Goal: Complete application form: Complete application form

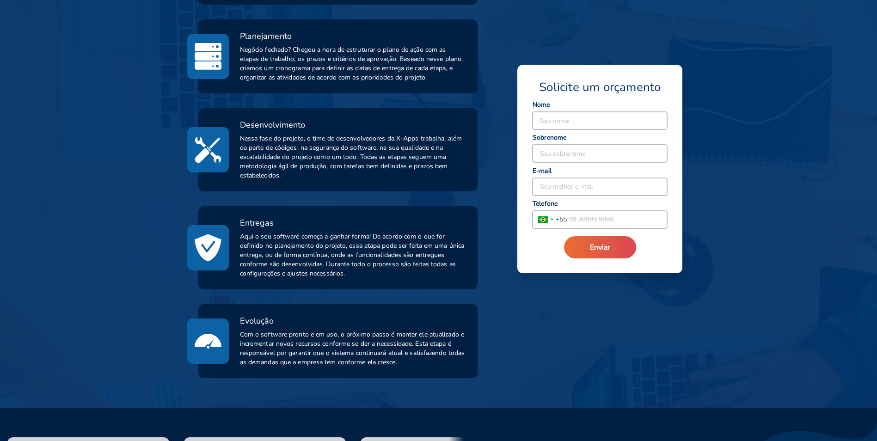
scroll to position [462, 0]
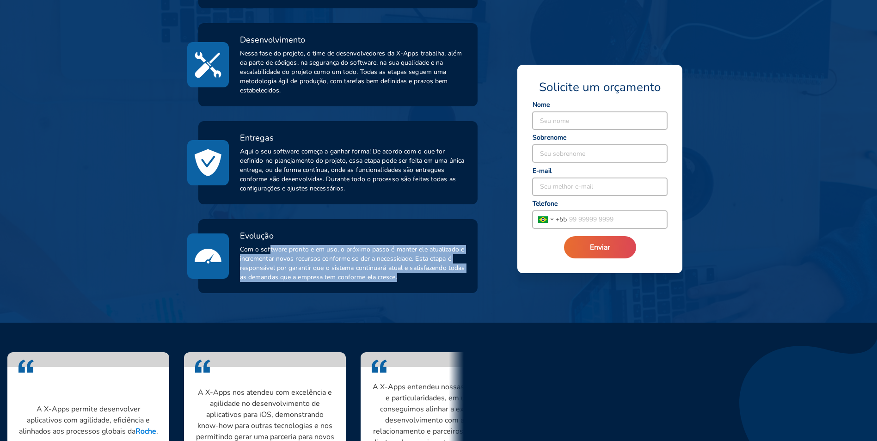
drag, startPoint x: 270, startPoint y: 245, endPoint x: 415, endPoint y: 280, distance: 149.4
click at [418, 280] on span "Com o software pronto e em uso, o próximo passo é manter ele atualizado e incre…" at bounding box center [353, 263] width 227 height 37
drag, startPoint x: 415, startPoint y: 280, endPoint x: 371, endPoint y: 266, distance: 46.2
click at [371, 266] on span "Com o software pronto e em uso, o próximo passo é manter ele atualizado e incre…" at bounding box center [353, 263] width 227 height 37
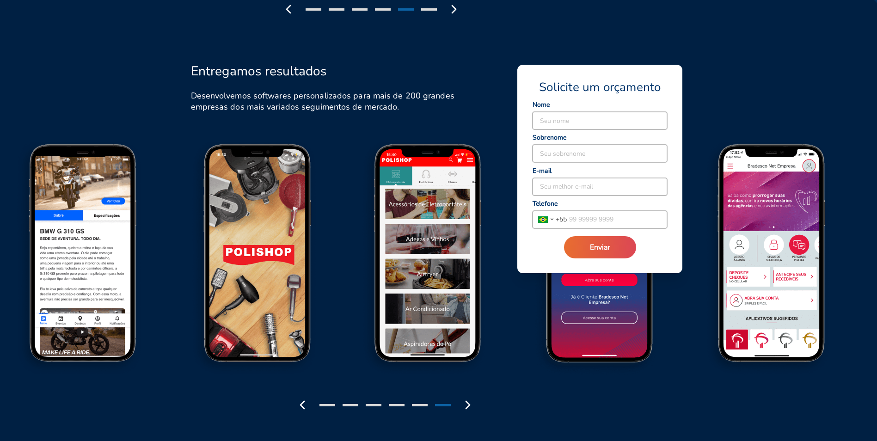
scroll to position [971, 0]
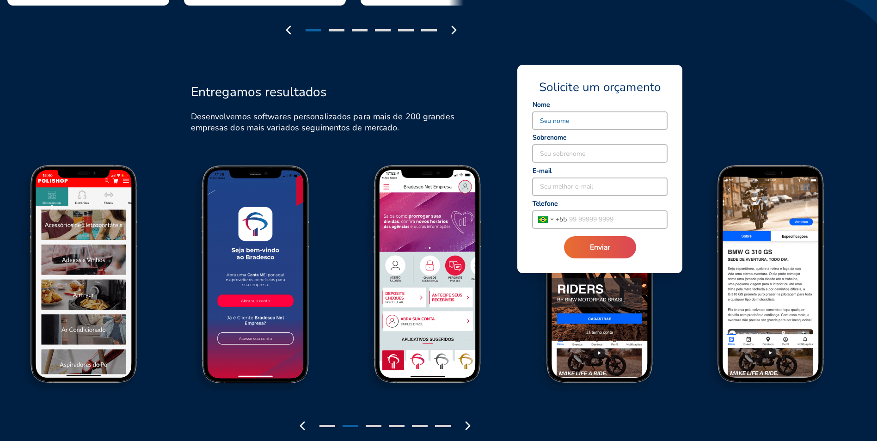
click at [544, 119] on input at bounding box center [600, 121] width 135 height 18
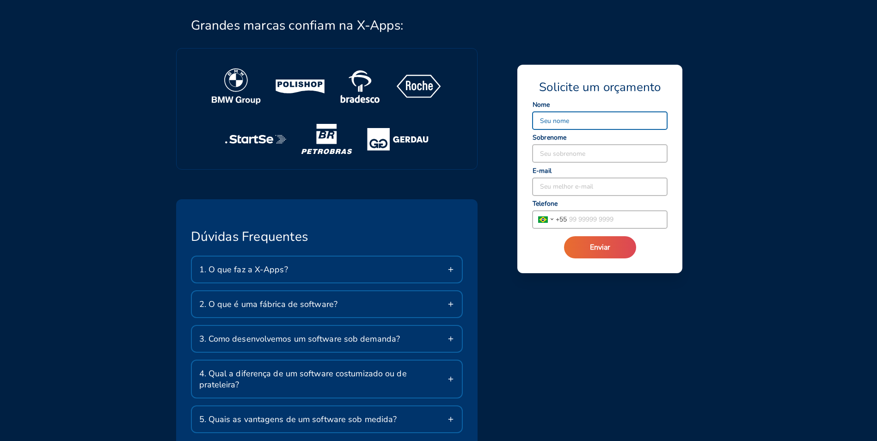
scroll to position [1526, 0]
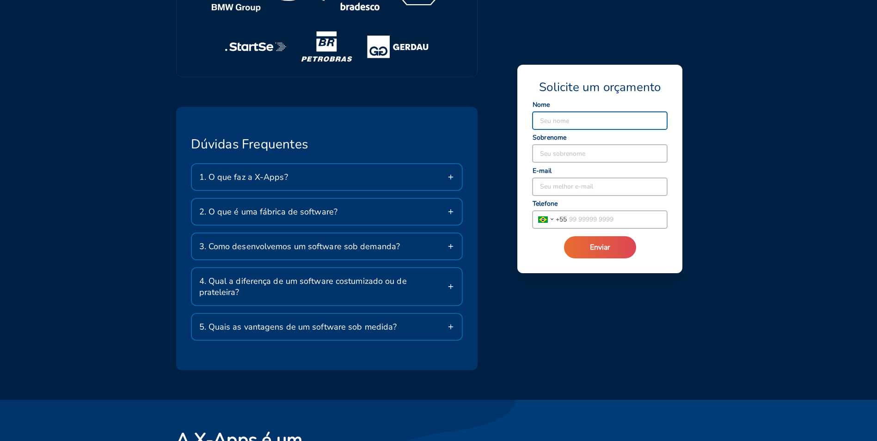
click at [448, 176] on icon at bounding box center [450, 176] width 7 height 7
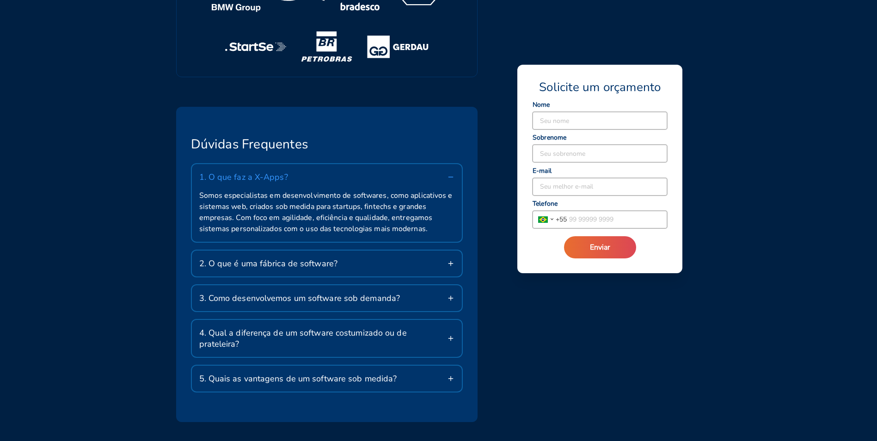
click at [450, 175] on icon at bounding box center [450, 176] width 7 height 7
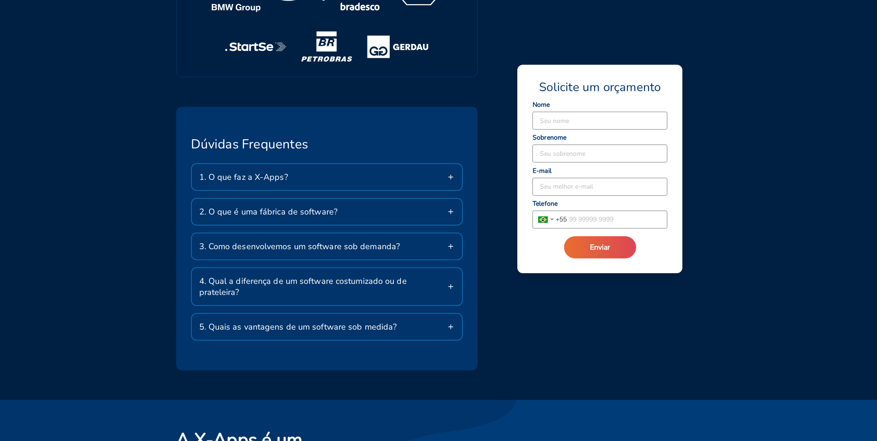
click at [450, 212] on icon at bounding box center [450, 211] width 7 height 7
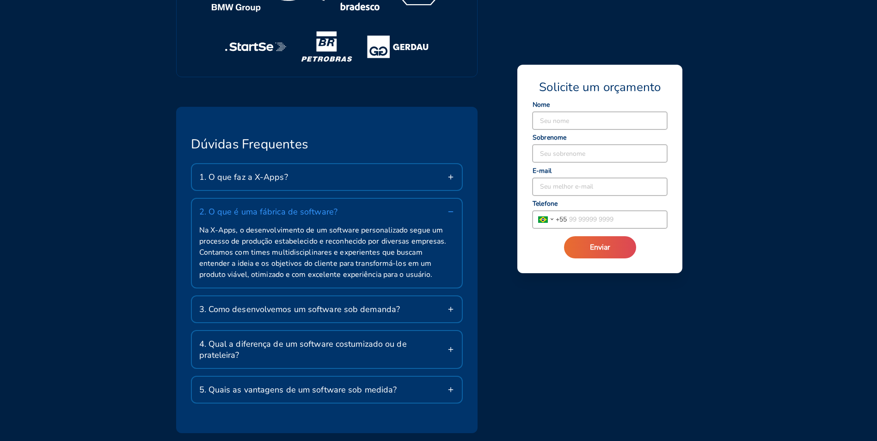
click at [450, 210] on icon at bounding box center [450, 211] width 7 height 7
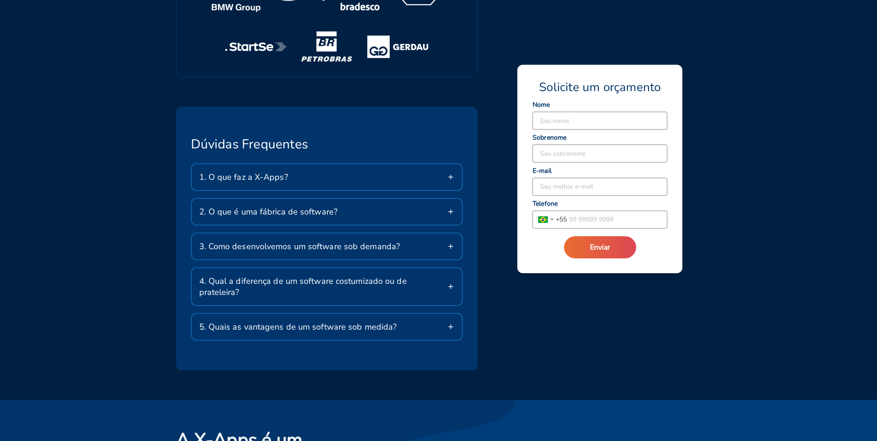
click at [452, 242] on div "3. Como desenvolvemos um software sob demanda?" at bounding box center [327, 247] width 271 height 26
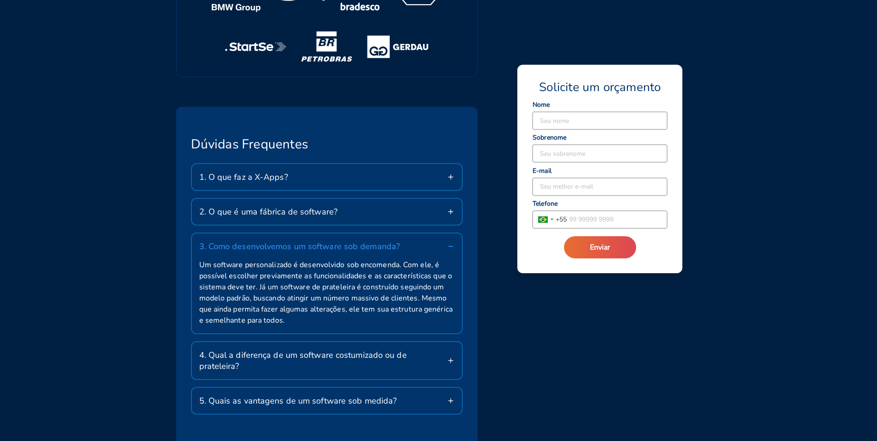
click at [452, 242] on div "3. Como desenvolvemos um software sob demanda?" at bounding box center [327, 247] width 271 height 26
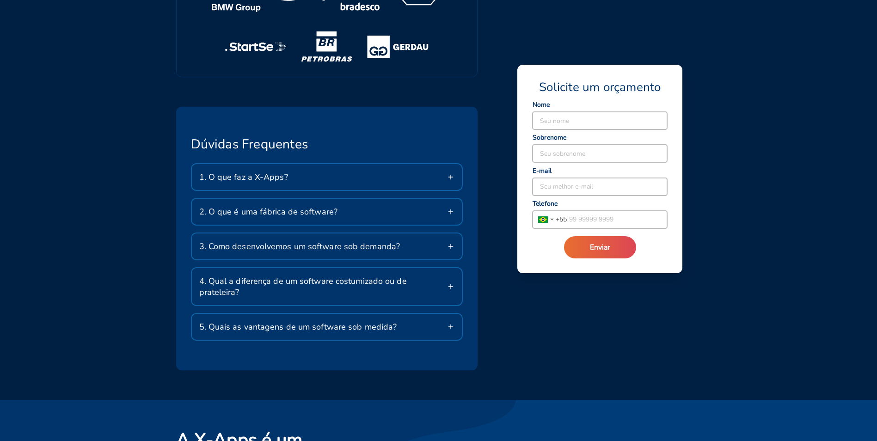
click at [450, 277] on div "4. Qual a diferença de um software costumizado ou de prateleira?" at bounding box center [327, 286] width 271 height 37
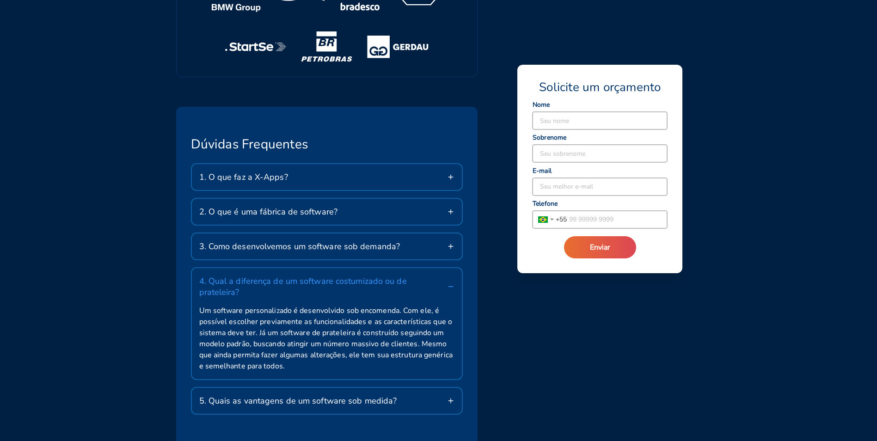
click at [452, 283] on icon at bounding box center [450, 286] width 7 height 7
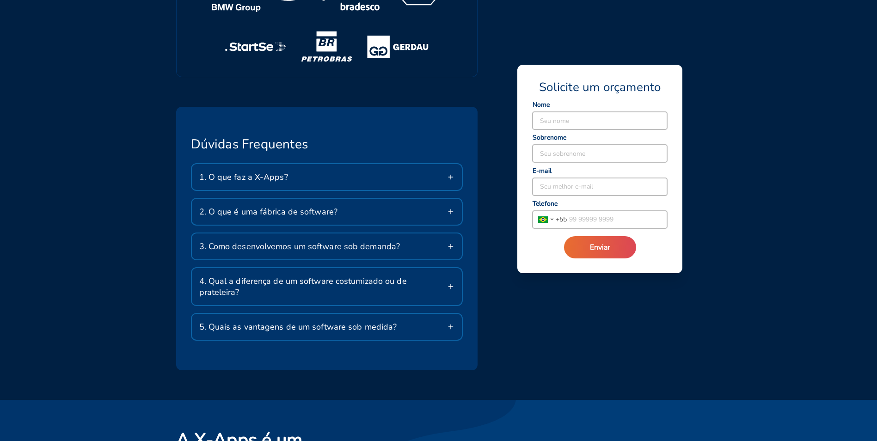
click at [443, 316] on div "5. Quais as vantagens de um software sob medida?" at bounding box center [327, 327] width 271 height 26
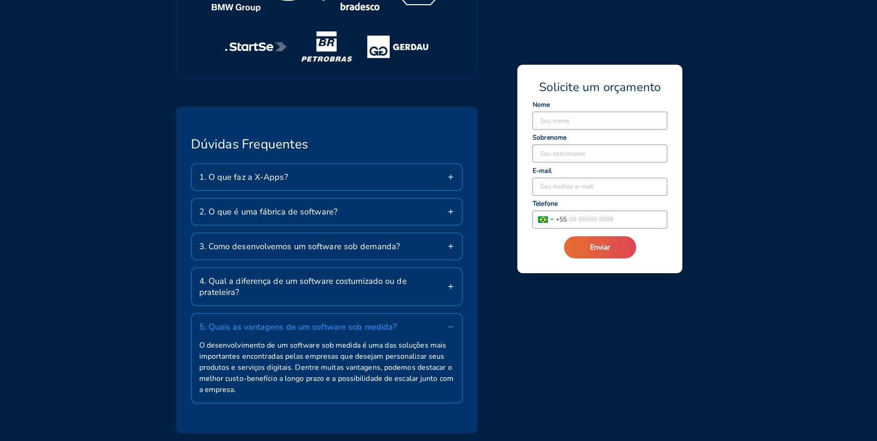
click at [446, 315] on div "5. Quais as vantagens de um software sob medida?" at bounding box center [327, 327] width 271 height 26
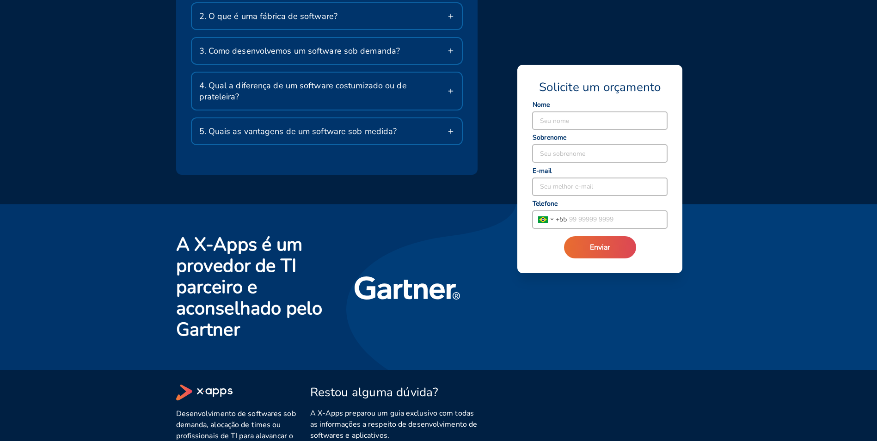
scroll to position [1705, 0]
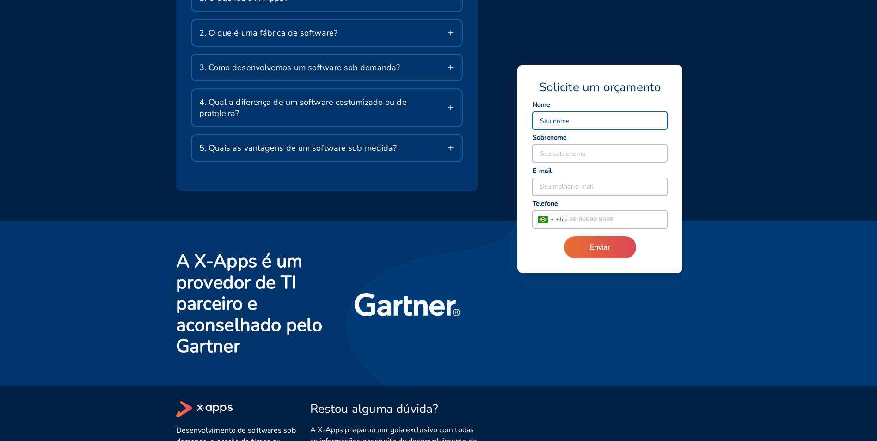
click at [563, 120] on input at bounding box center [600, 121] width 135 height 18
type input "[PERSON_NAME]"
type input "[PERSON_NAME][EMAIL_ADDRESS][DOMAIN_NAME]"
type input "55 11 99908 5743"
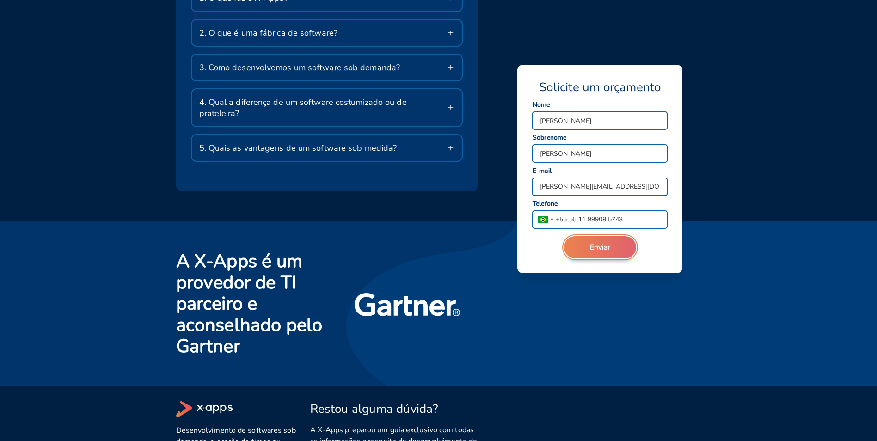
click at [604, 244] on span "Enviar" at bounding box center [600, 247] width 20 height 10
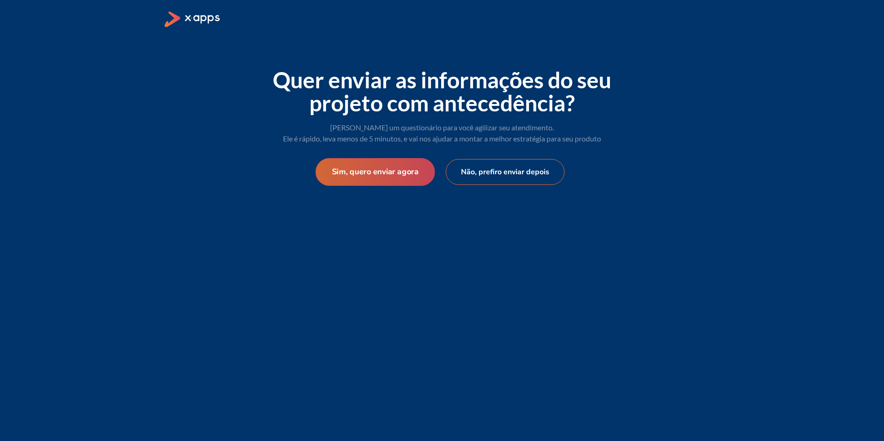
click at [378, 170] on button "Sim, quero enviar agora" at bounding box center [374, 172] width 119 height 28
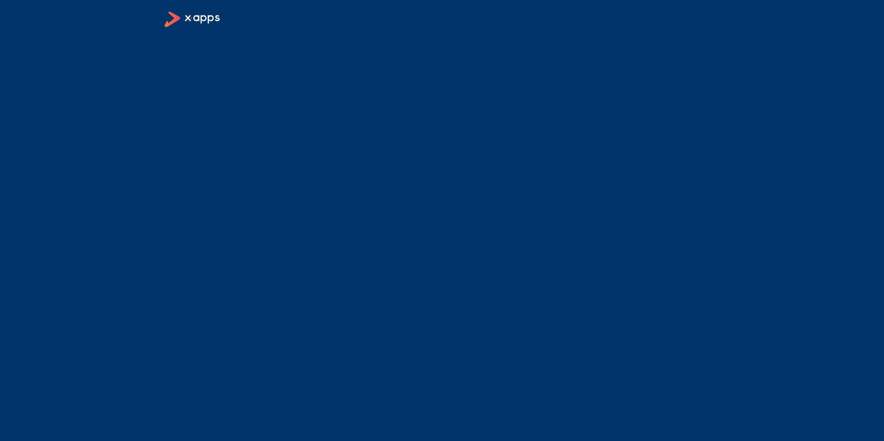
select select "BR"
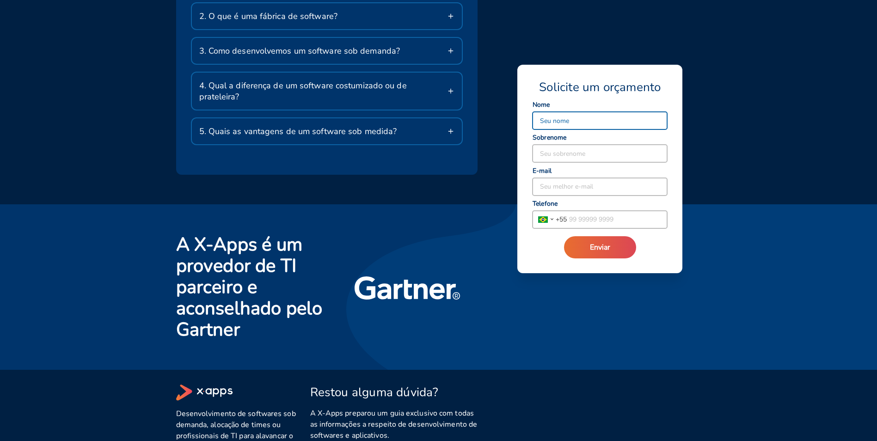
scroll to position [1705, 0]
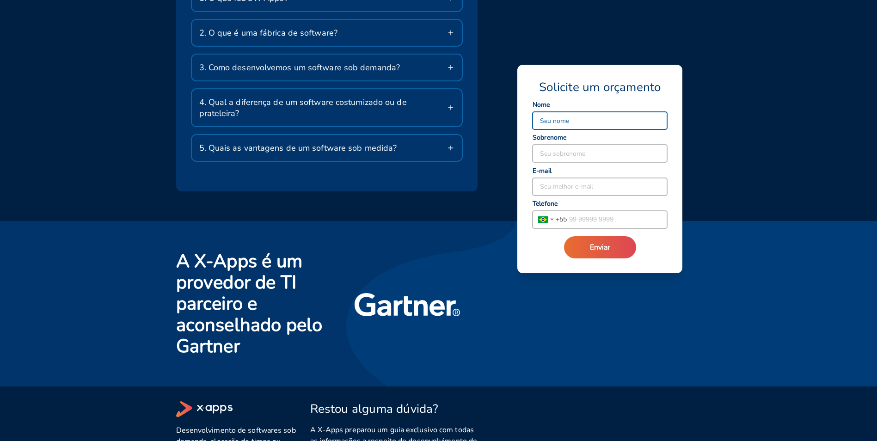
click at [586, 120] on input at bounding box center [600, 121] width 135 height 18
type input "[PERSON_NAME]"
type input "[PERSON_NAME][EMAIL_ADDRESS][DOMAIN_NAME]"
type input "55 11 99908 5743"
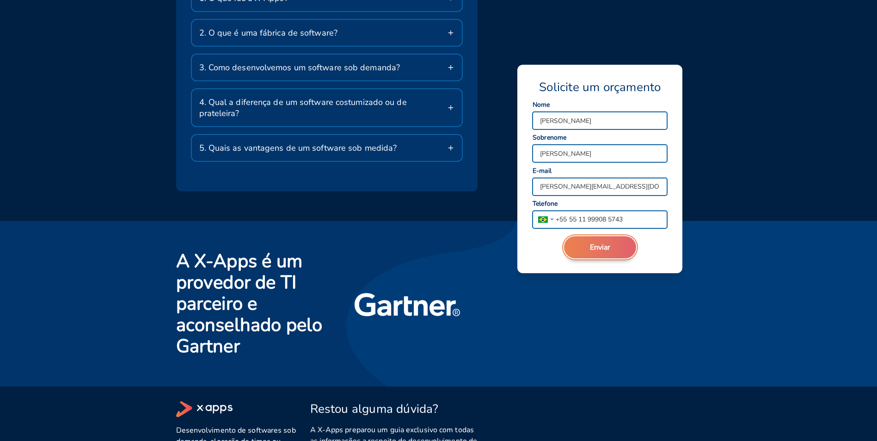
click at [600, 244] on span "Enviar" at bounding box center [600, 247] width 20 height 10
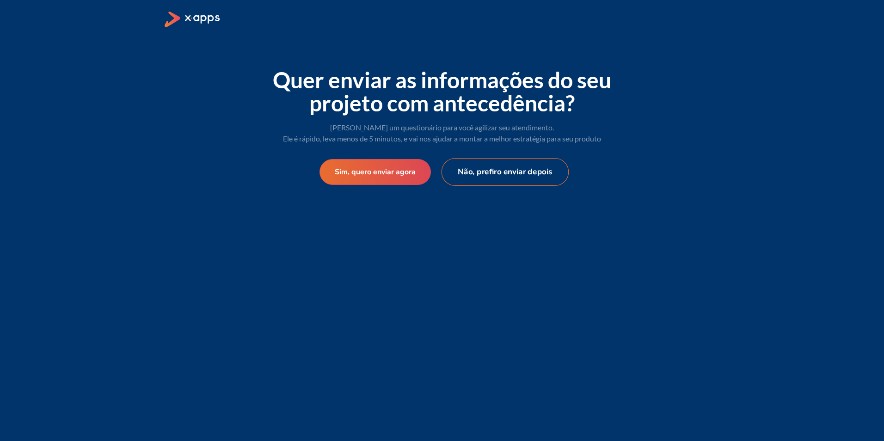
click at [481, 173] on button "Não, prefiro enviar depois" at bounding box center [506, 172] width 128 height 28
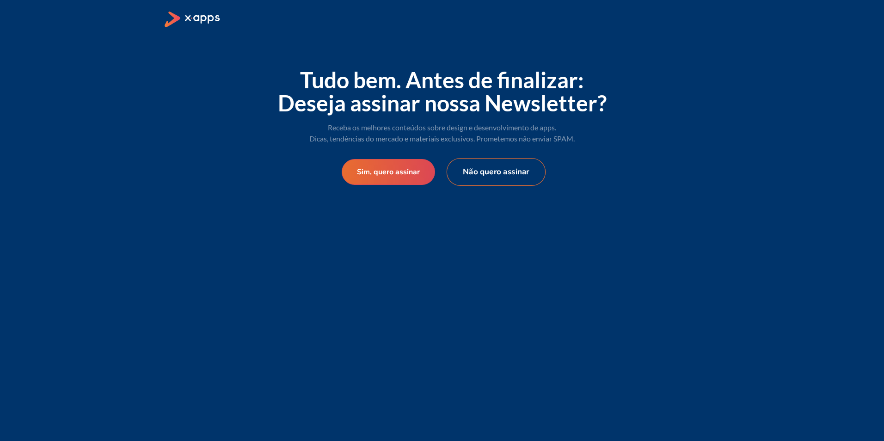
click at [494, 172] on button "Não quero assinar" at bounding box center [496, 172] width 99 height 28
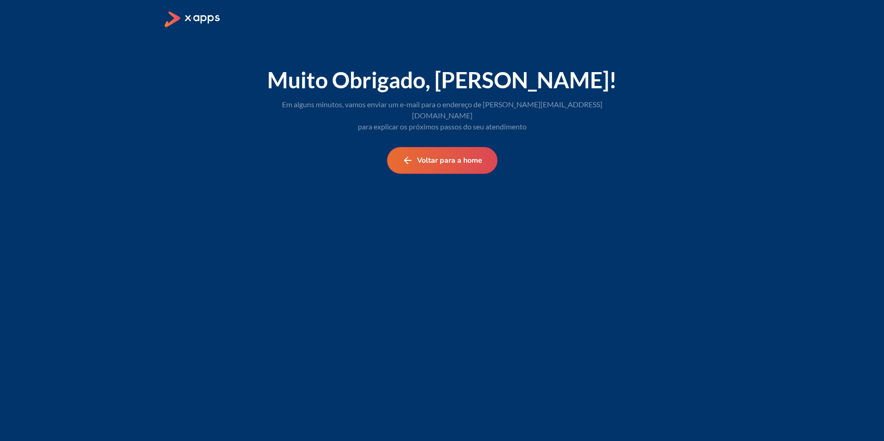
select select "BR"
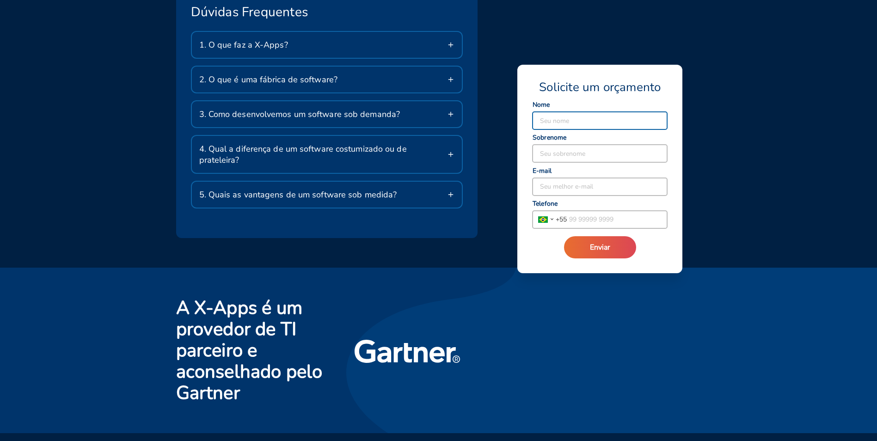
scroll to position [1660, 0]
